Goal: Information Seeking & Learning: Learn about a topic

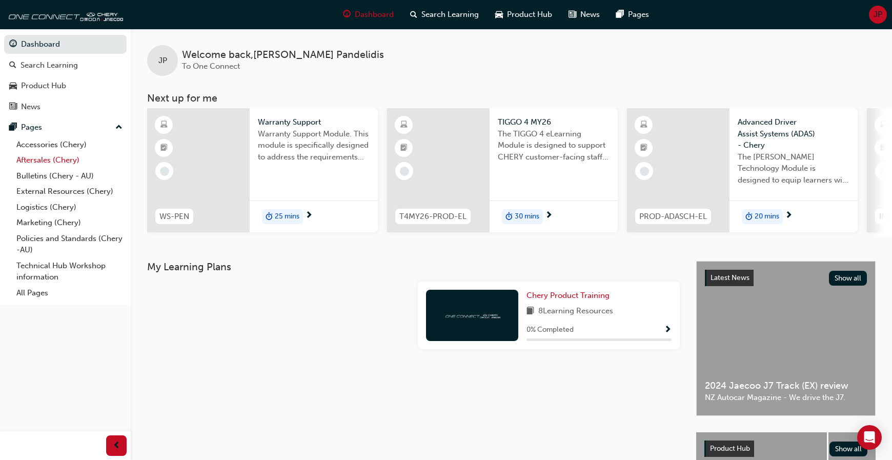
click at [49, 161] on link "Aftersales (Chery)" at bounding box center [69, 160] width 114 height 16
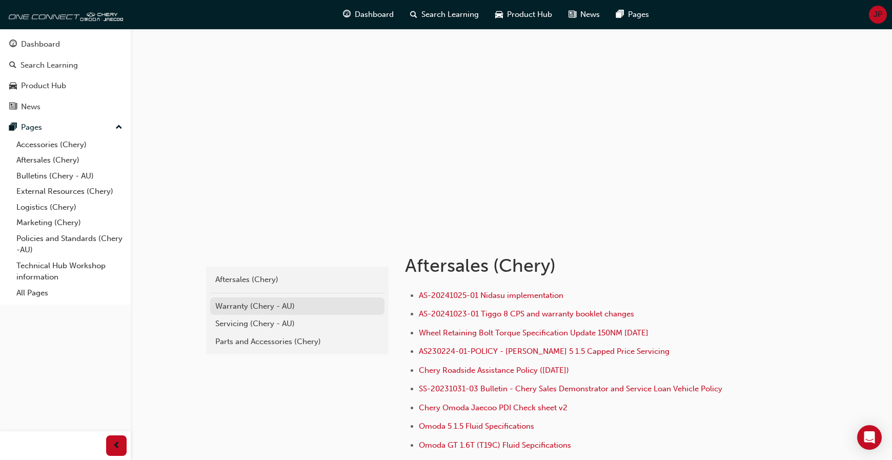
click at [249, 305] on div "Warranty (Chery - AU)" at bounding box center [297, 307] width 164 height 12
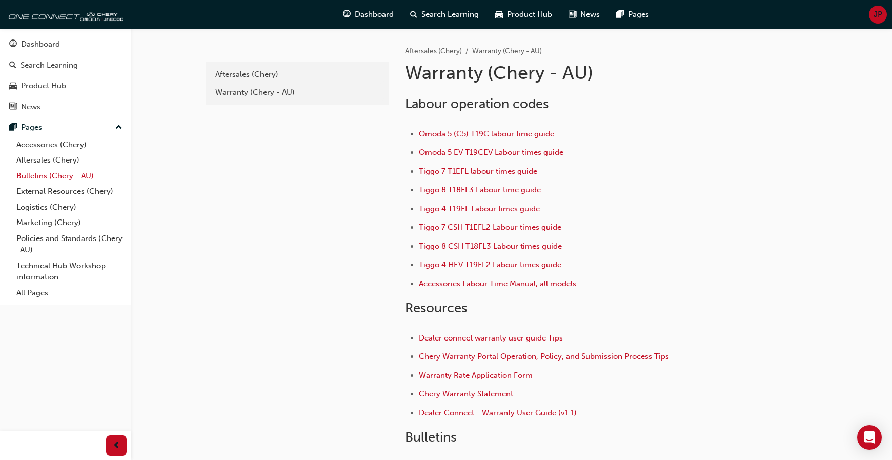
click at [43, 176] on link "Bulletins (Chery - AU)" at bounding box center [69, 176] width 114 height 16
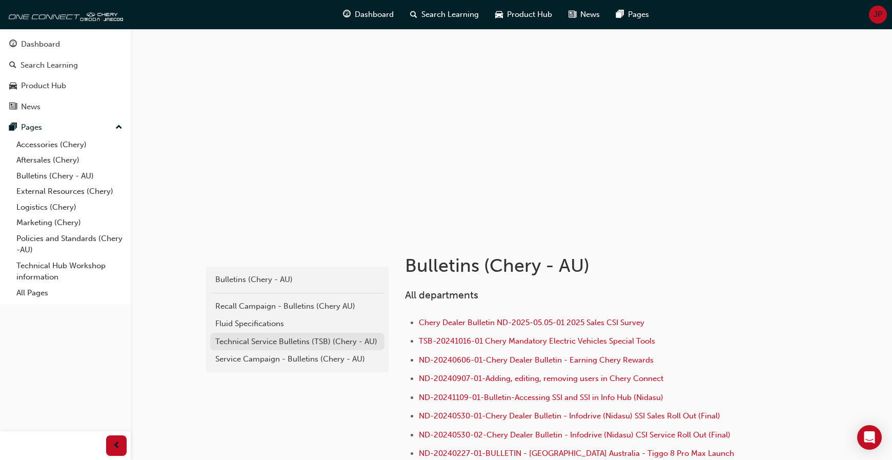
click at [258, 336] on div "Technical Service Bulletins (TSB) (Chery - AU)" at bounding box center [297, 342] width 164 height 12
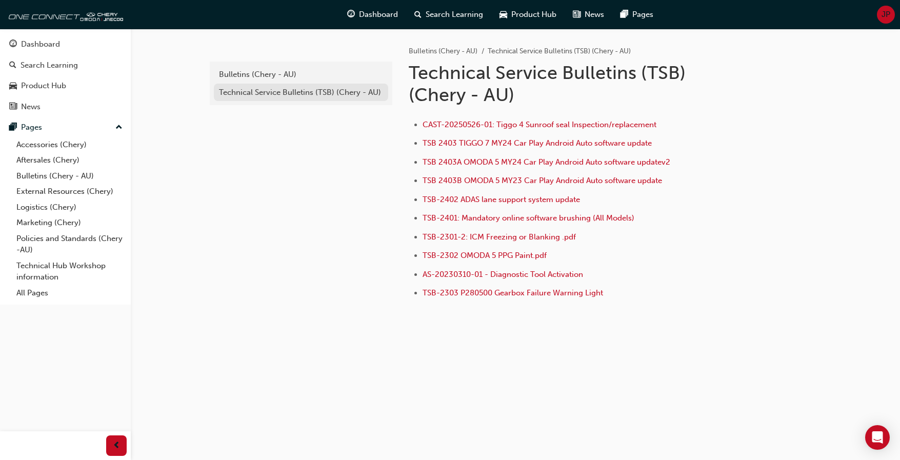
click at [281, 91] on div "Technical Service Bulletins (TSB) (Chery - AU)" at bounding box center [301, 93] width 164 height 12
click at [292, 91] on div "Technical Service Bulletins (TSB) (Chery - AU)" at bounding box center [301, 93] width 164 height 12
click at [268, 70] on div "Bulletins (Chery - AU)" at bounding box center [301, 75] width 164 height 12
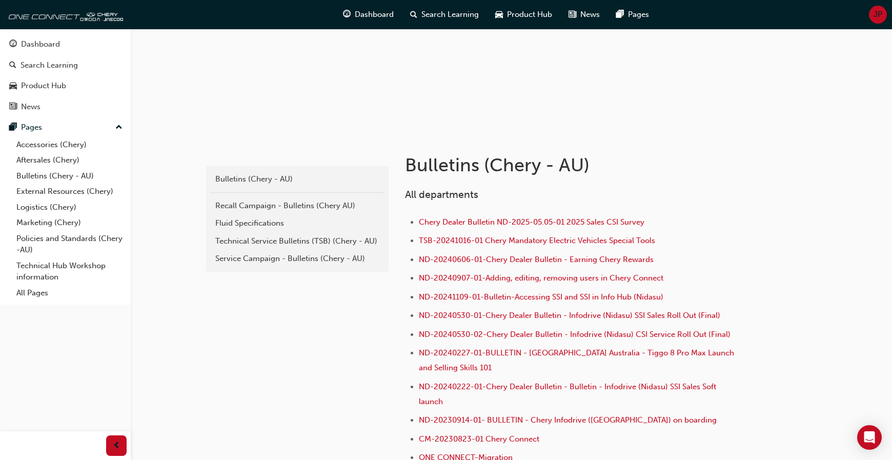
scroll to position [103, 0]
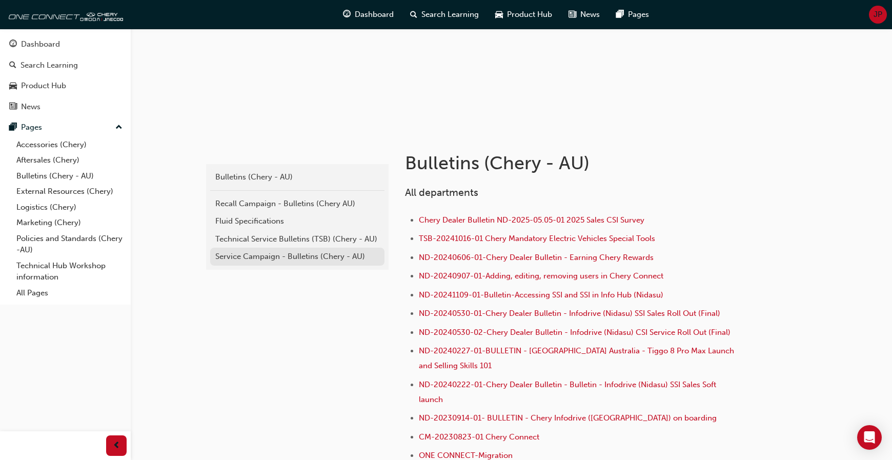
click at [265, 256] on div "Service Campaign - Bulletins (Chery - AU)" at bounding box center [297, 257] width 164 height 12
